Goal: Task Accomplishment & Management: Complete application form

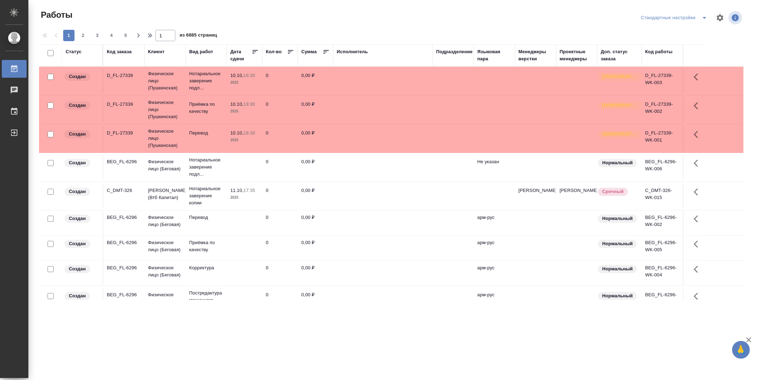
click at [457, 48] on div "Подразделение" at bounding box center [454, 51] width 37 height 7
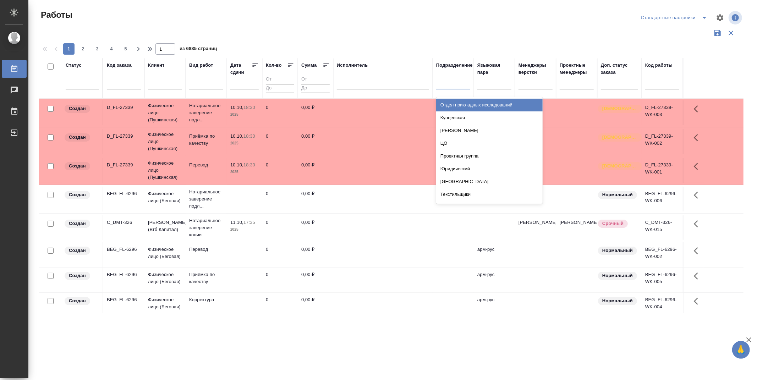
click at [457, 85] on div at bounding box center [453, 82] width 34 height 10
type input "dt"
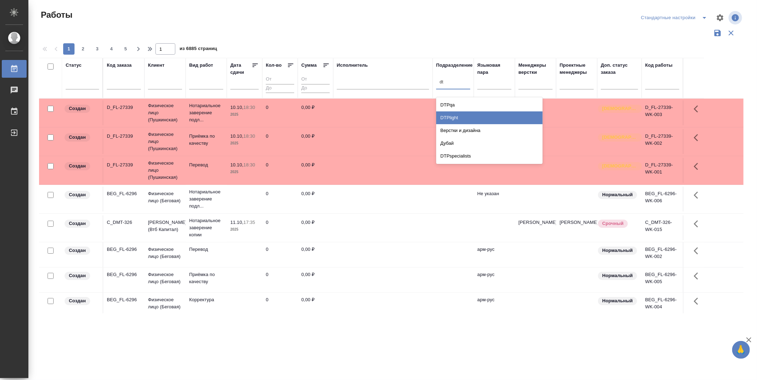
click at [478, 115] on div "DTPlight" at bounding box center [489, 117] width 106 height 13
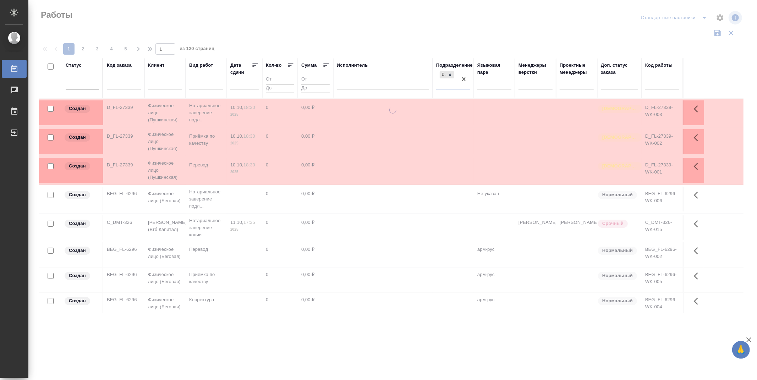
click at [89, 82] on div at bounding box center [82, 82] width 33 height 10
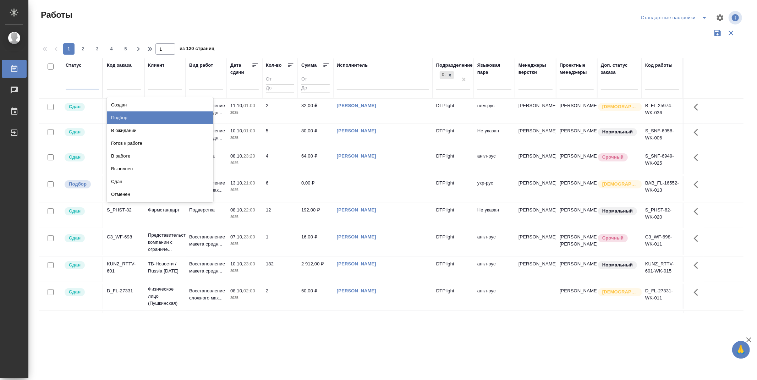
click at [190, 119] on div "Подбор" at bounding box center [160, 117] width 106 height 13
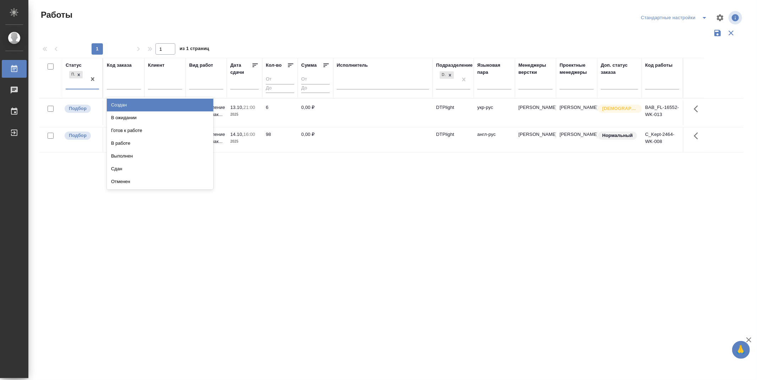
click at [73, 87] on div "Подбор" at bounding box center [76, 79] width 21 height 19
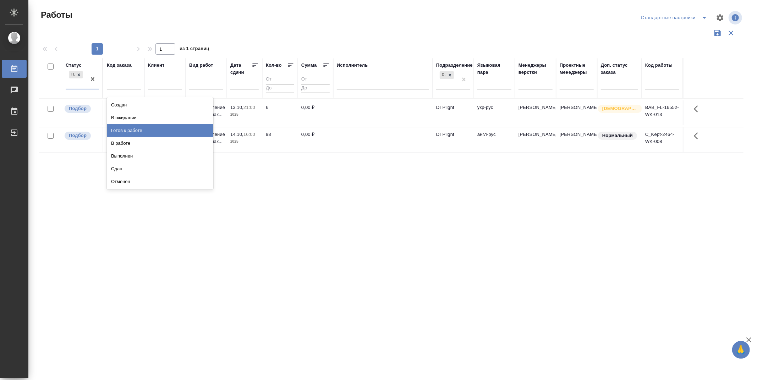
click at [146, 126] on div "Готов к работе" at bounding box center [160, 130] width 106 height 13
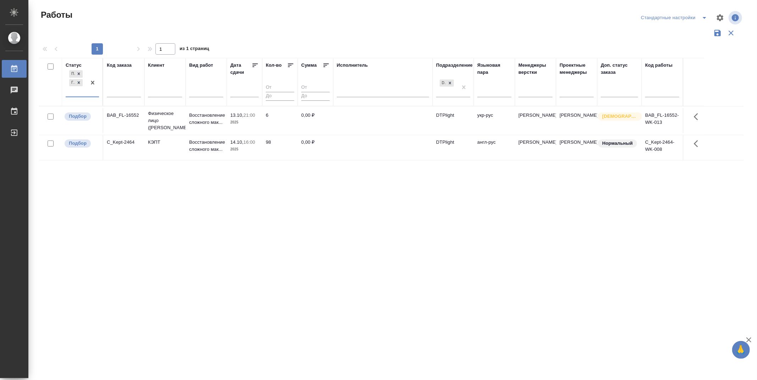
click at [68, 93] on div "Подбор Готов к работе" at bounding box center [76, 83] width 21 height 28
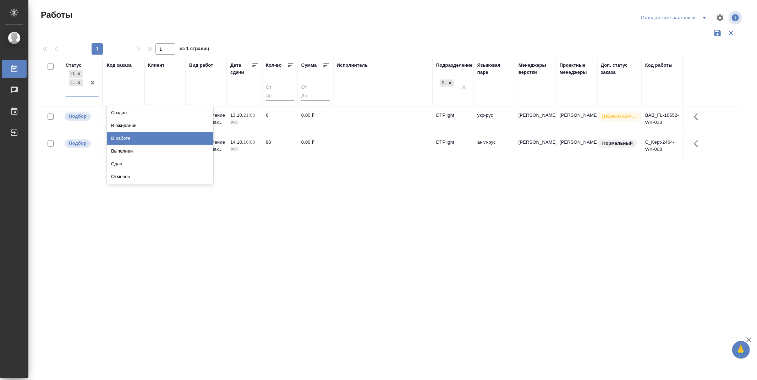
click at [133, 140] on div "В работе" at bounding box center [160, 138] width 106 height 13
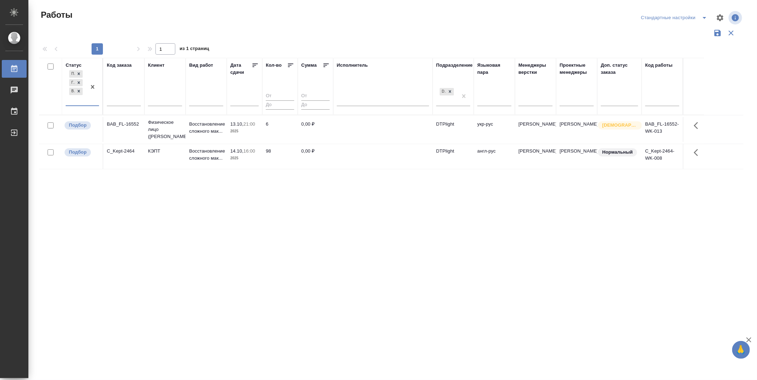
click at [208, 224] on div "Статус option В работе, selected. 0 results available. Select is focused ,type …" at bounding box center [391, 186] width 704 height 256
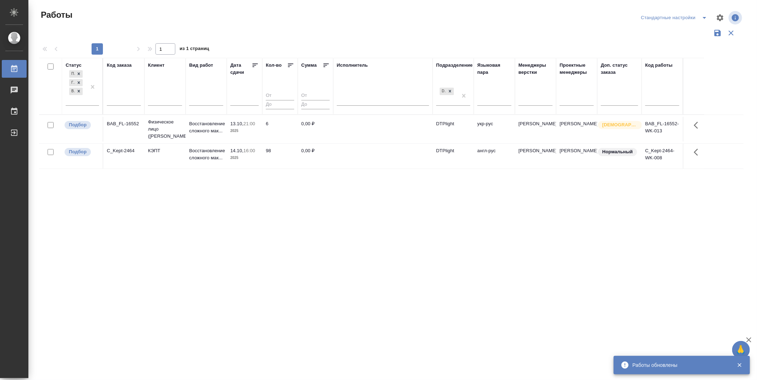
click at [255, 65] on icon at bounding box center [255, 66] width 5 height 4
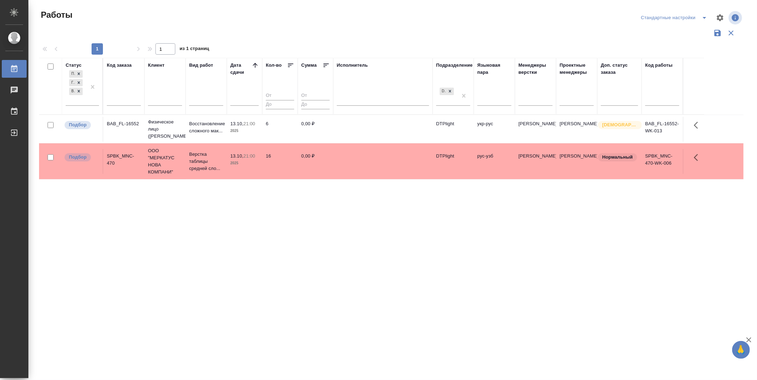
drag, startPoint x: 643, startPoint y: 13, endPoint x: 644, endPoint y: 8, distance: 5.1
click at [643, 12] on div "Стандартные настройки" at bounding box center [675, 17] width 72 height 11
click at [65, 127] on span "Подбор" at bounding box center [78, 124] width 26 height 7
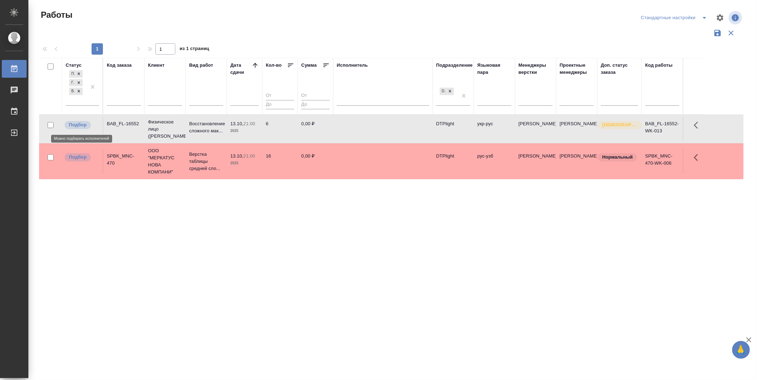
click at [65, 127] on span "Подбор" at bounding box center [78, 124] width 26 height 7
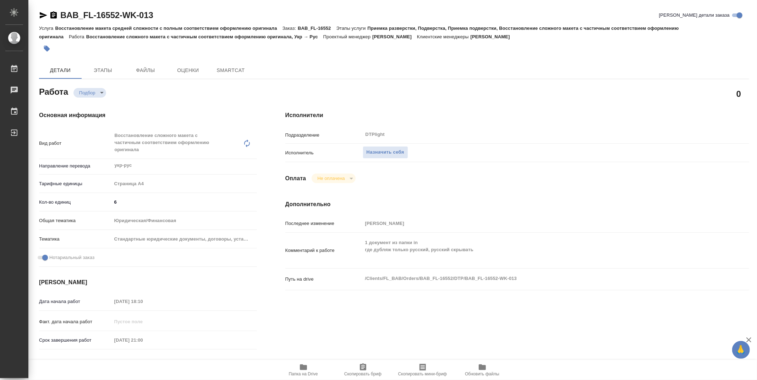
type textarea "x"
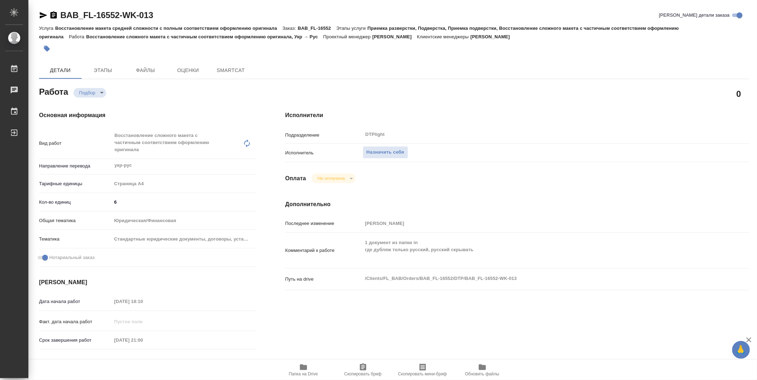
type textarea "x"
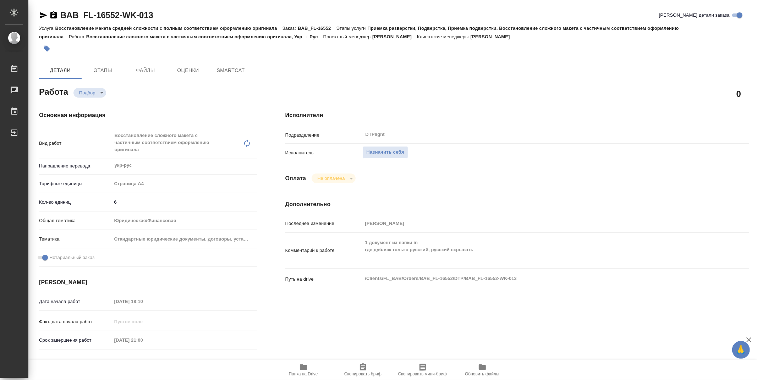
type textarea "x"
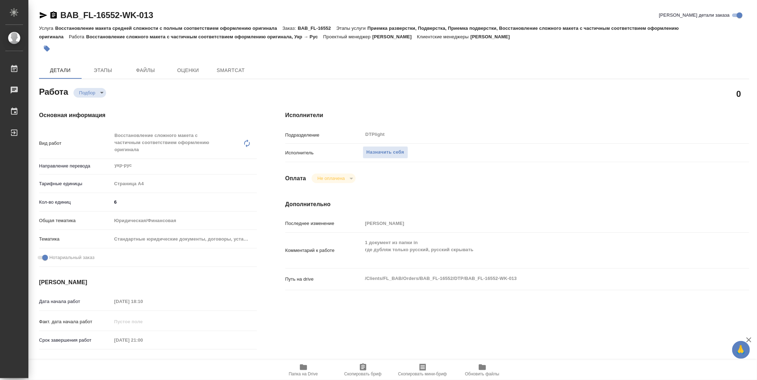
type textarea "x"
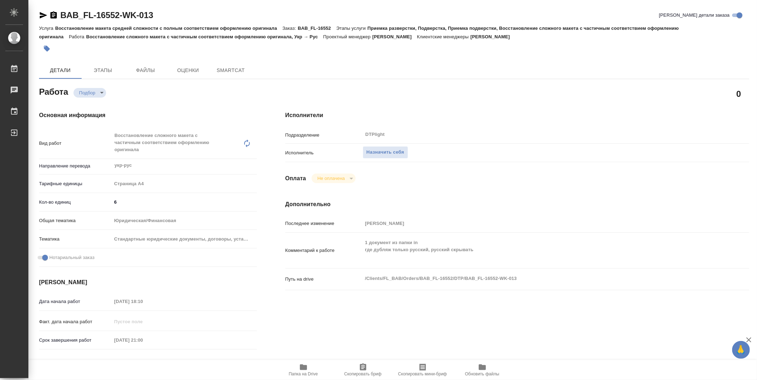
type textarea "x"
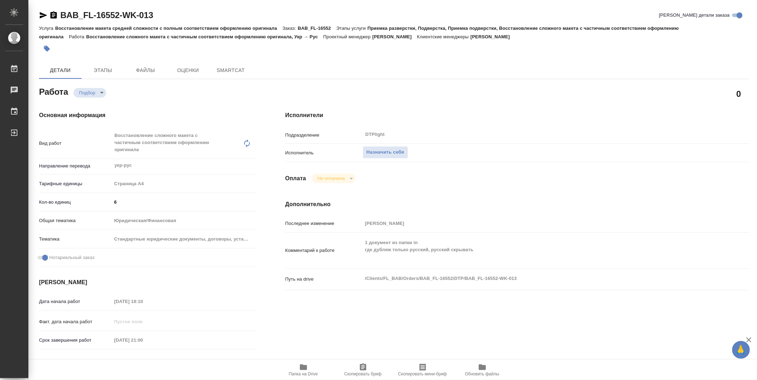
type textarea "x"
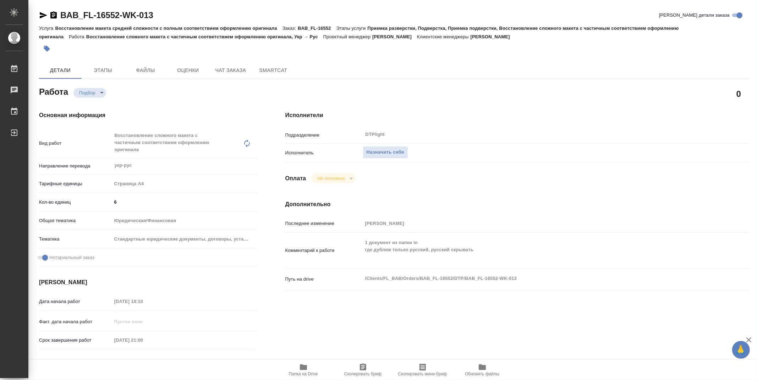
type textarea "x"
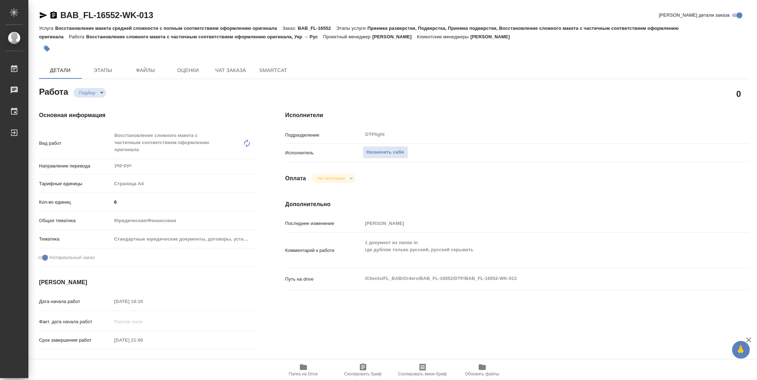
type textarea "x"
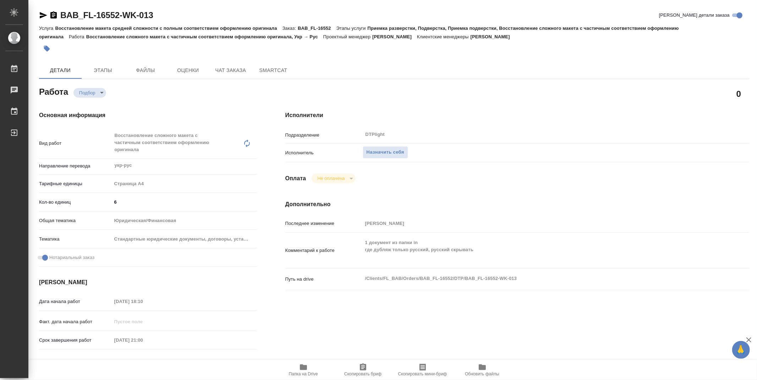
type textarea "x"
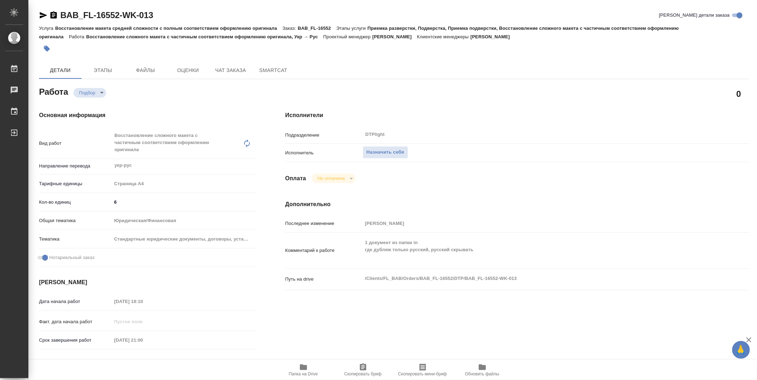
click at [301, 368] on icon "button" at bounding box center [303, 367] width 7 height 6
click at [399, 146] on button "Назначить себя" at bounding box center [385, 152] width 45 height 12
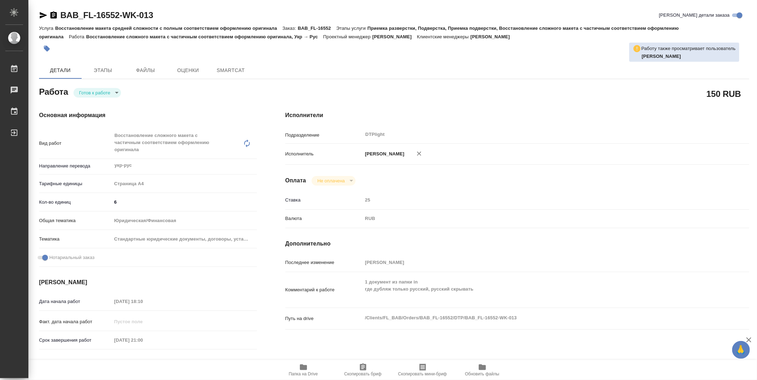
type textarea "x"
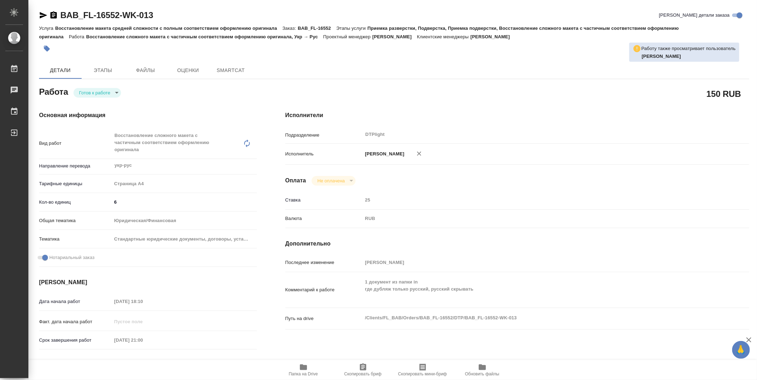
type textarea "x"
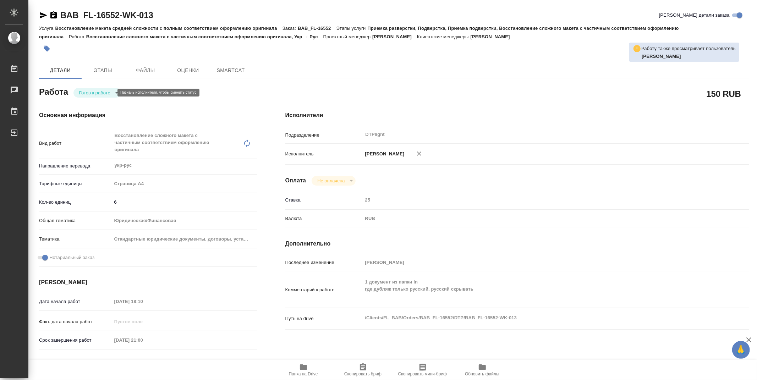
type textarea "x"
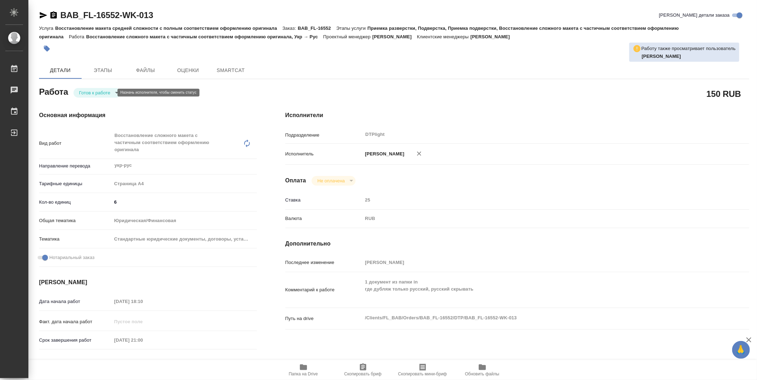
type textarea "x"
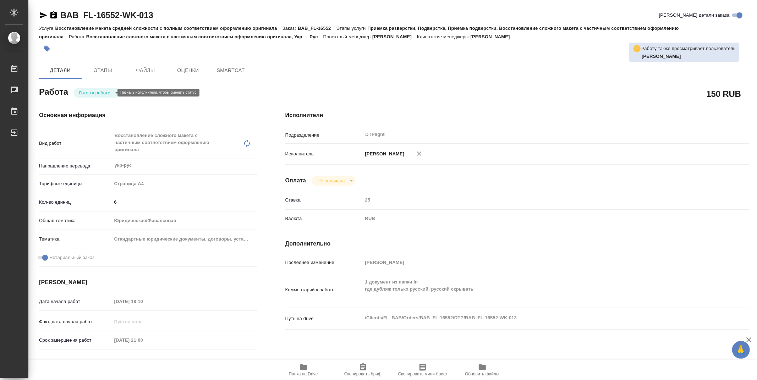
type textarea "x"
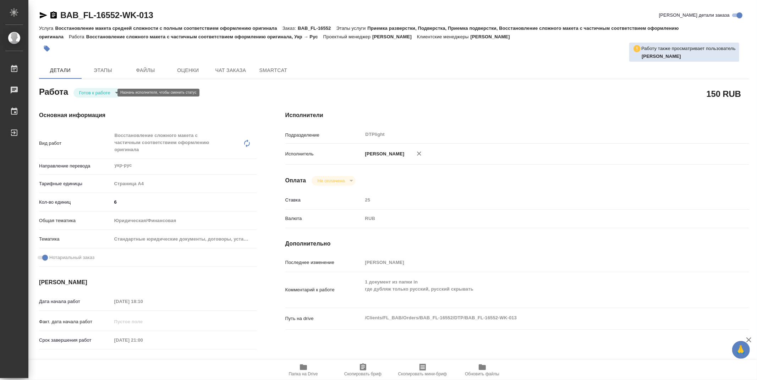
type textarea "x"
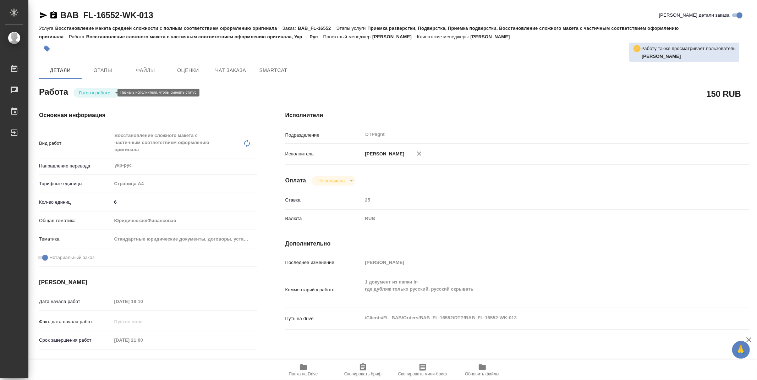
type textarea "x"
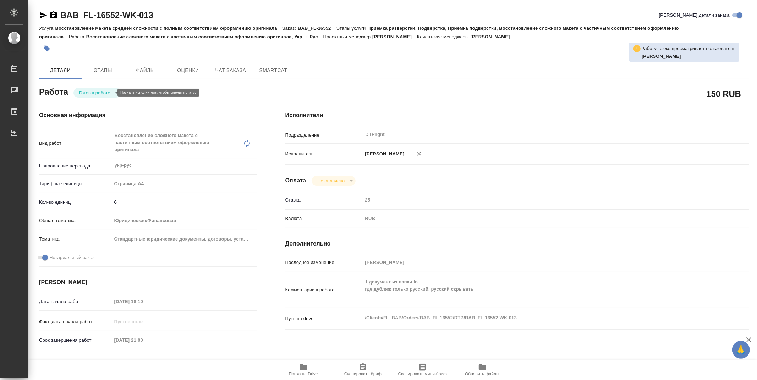
click at [100, 93] on body "🙏 .cls-1 fill:#fff; AWATERA Zubakova Viktoriya Работы 0 Чаты График Выйти BAB_F…" at bounding box center [378, 190] width 757 height 380
click at [108, 90] on li "В работе" at bounding box center [97, 93] width 48 height 12
type textarea "x"
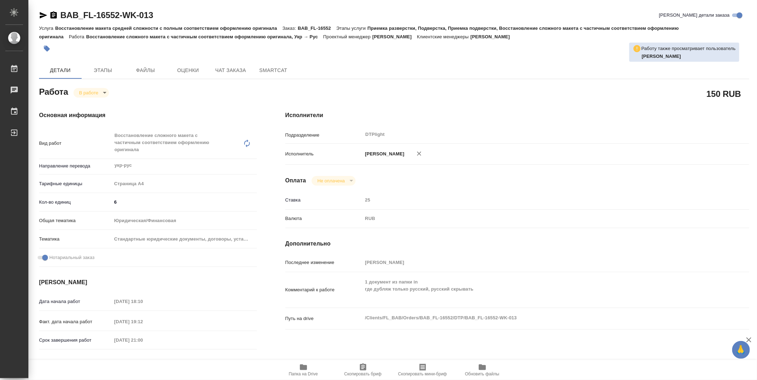
type textarea "x"
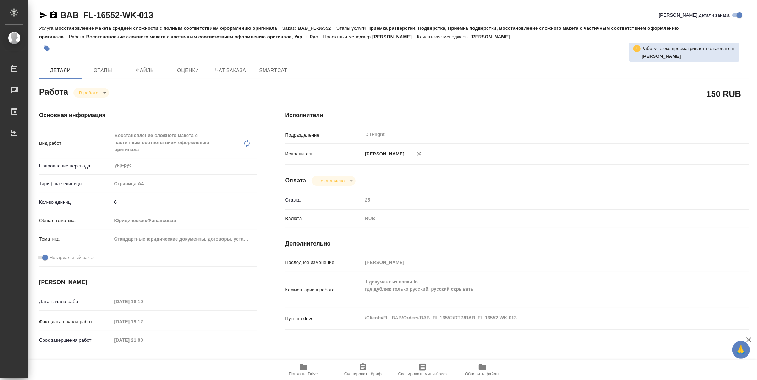
type textarea "x"
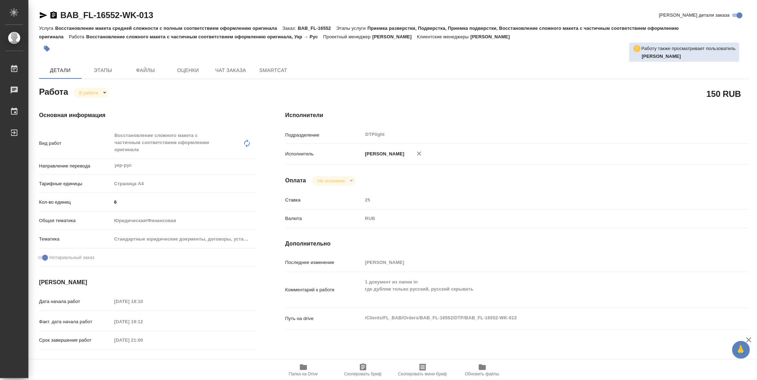
type textarea "x"
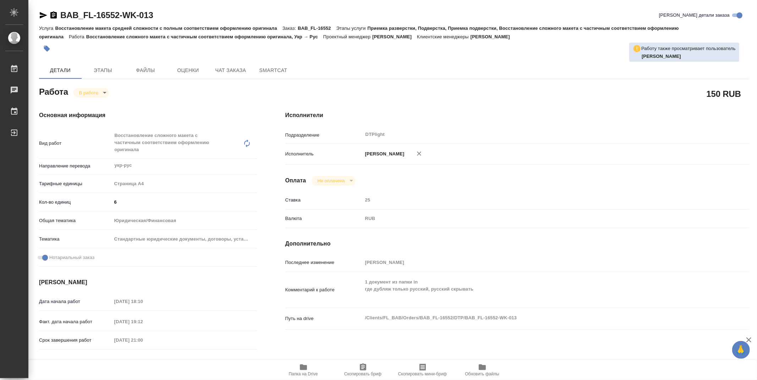
type textarea "x"
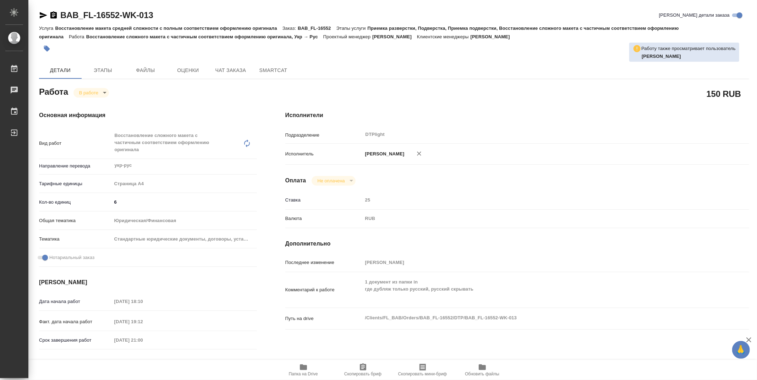
type textarea "x"
